Goal: Book appointment/travel/reservation

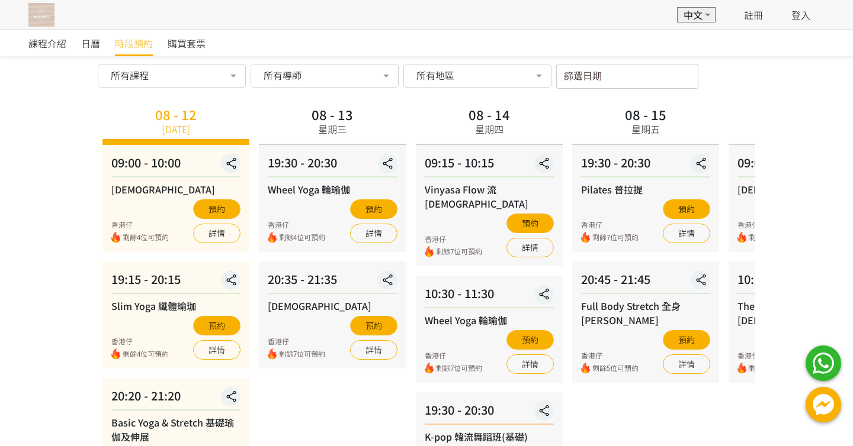
scroll to position [38, 0]
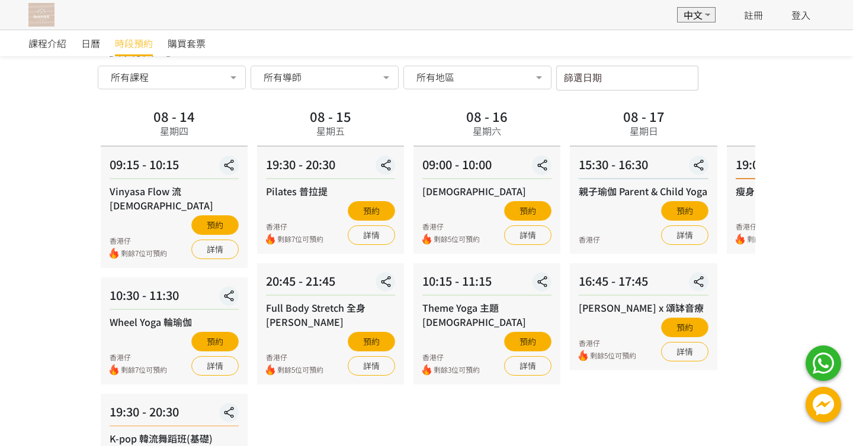
click at [325, 134] on div "08 - 15 星期五" at bounding box center [330, 126] width 147 height 42
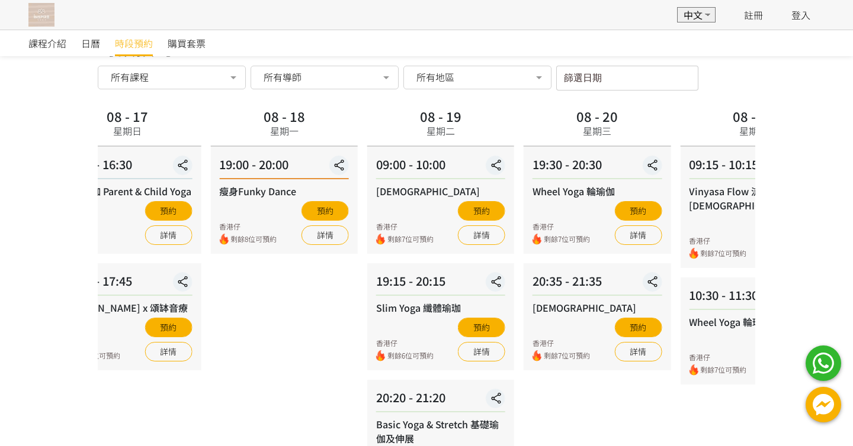
click at [173, 112] on div "08 - 17 星期日" at bounding box center [127, 126] width 147 height 42
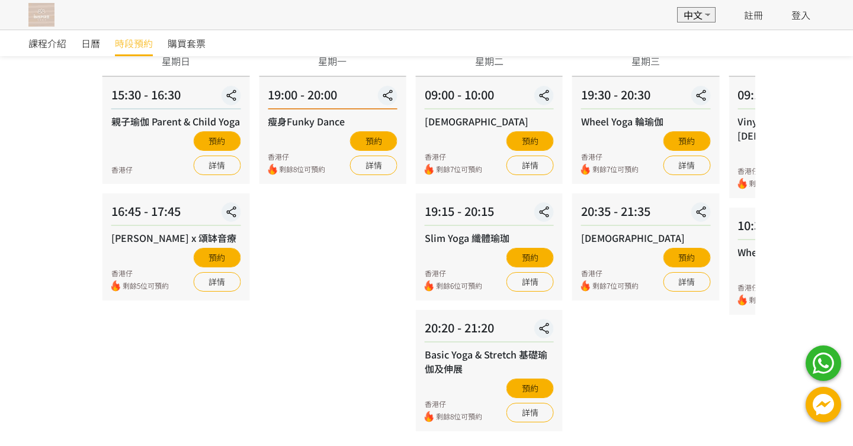
scroll to position [107, 0]
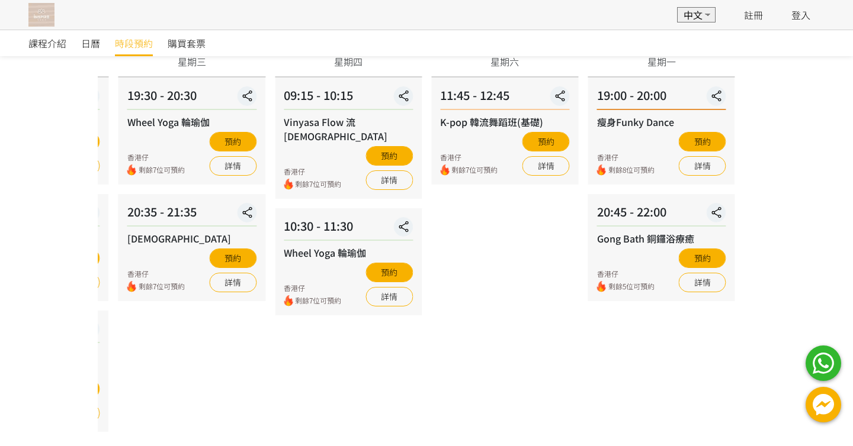
click at [131, 75] on div "08 - 20 星期三" at bounding box center [191, 57] width 147 height 42
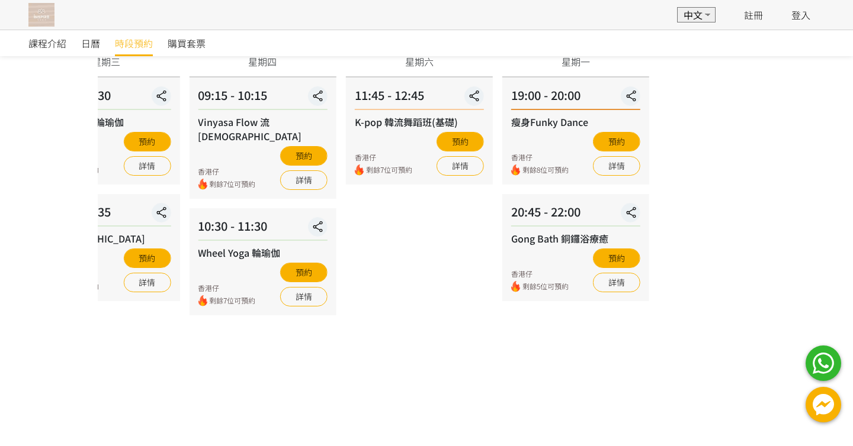
click at [304, 42] on div "課程介紹 日曆 時段預約 購買套票 時段預約 時段預約 所有課程 所有課程 Hatha 哈達瑜伽 Slim Yoga 纖體瑜珈 Basic Yoga & St…" at bounding box center [426, 210] width 853 height 577
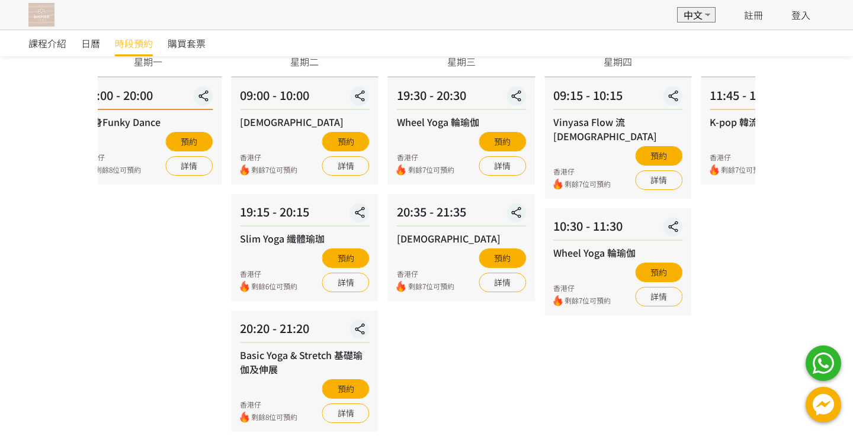
click at [674, 81] on div "08 - 21 星期四 09:15 - 10:15 Vinyasa Flow 流瑜伽 香港仔 剩餘7位可預約 預約 詳情 10:30 - 11:30 Whee…" at bounding box center [617, 234] width 156 height 397
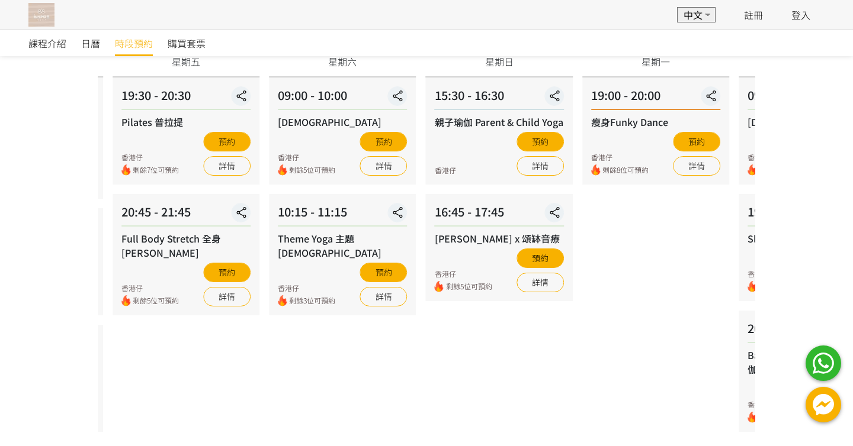
click at [763, 114] on div "時段預約 時段預約 所有課程 所有課程 Hatha 哈達瑜伽 Slim Yoga 纖體瑜珈 Basic Yoga & Stretch 基礎瑜伽及伸展 Whee…" at bounding box center [426, 204] width 675 height 483
